Goal: Transaction & Acquisition: Purchase product/service

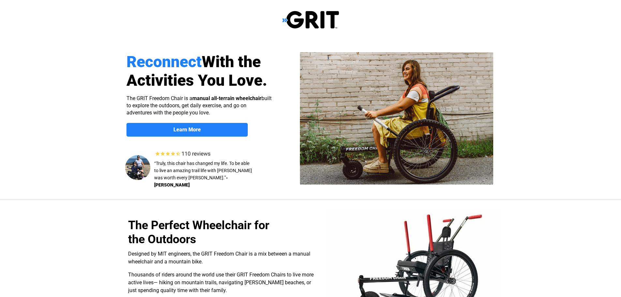
select select "US"
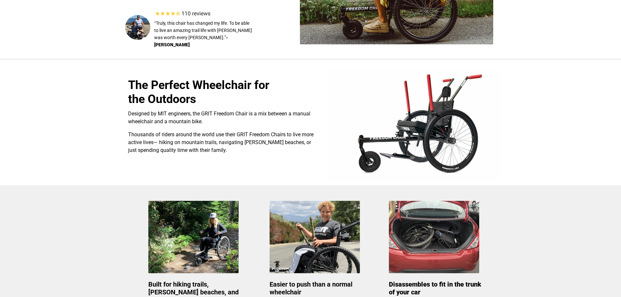
scroll to position [130, 0]
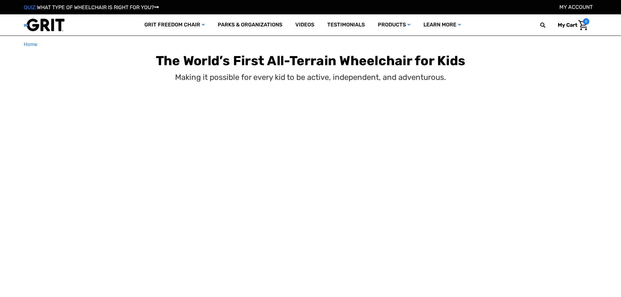
select select "US"
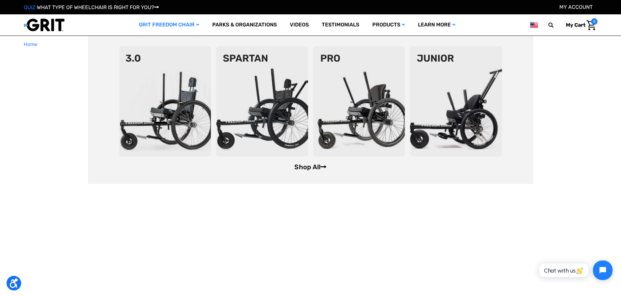
click at [314, 169] on link "Shop All" at bounding box center [310, 167] width 32 height 8
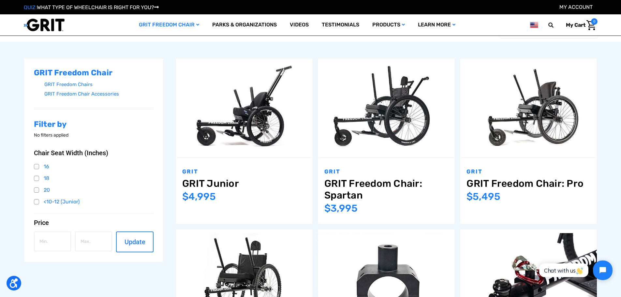
scroll to position [130, 0]
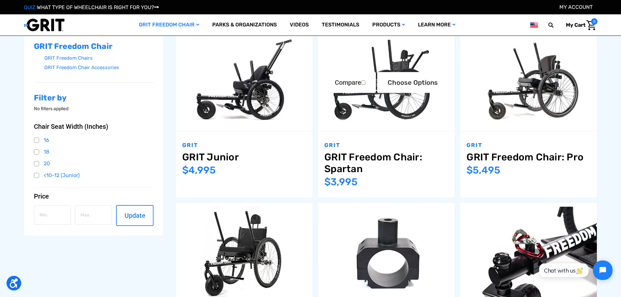
click at [414, 104] on img "GRIT Freedom Chair: Spartan,$3,995.00\a" at bounding box center [386, 81] width 137 height 91
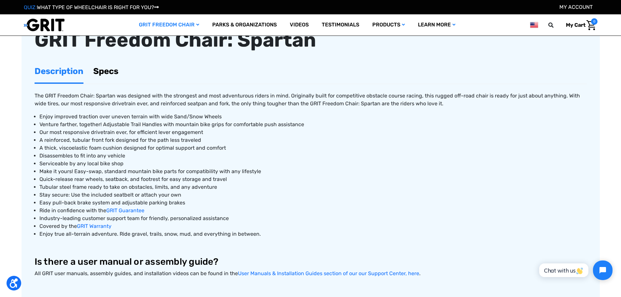
scroll to position [293, 0]
